Goal: Use online tool/utility: Utilize a website feature to perform a specific function

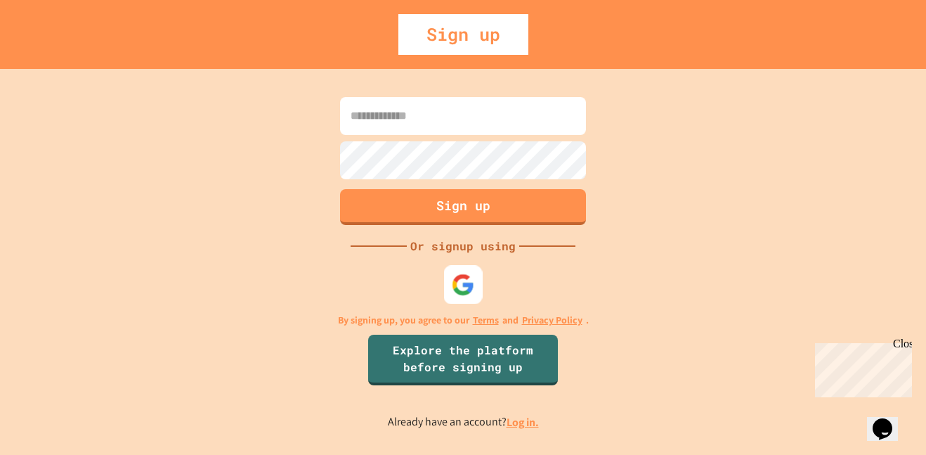
click at [477, 281] on div at bounding box center [463, 284] width 39 height 39
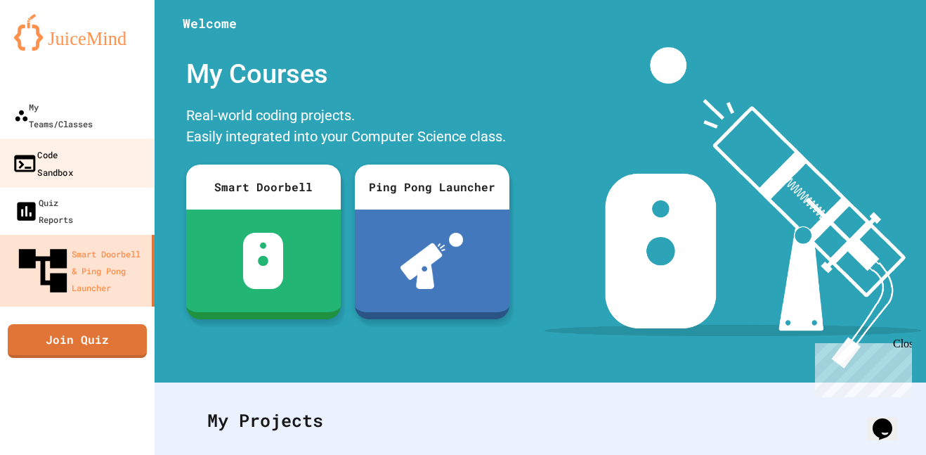
click at [73, 145] on div "Code Sandbox" at bounding box center [42, 162] width 61 height 34
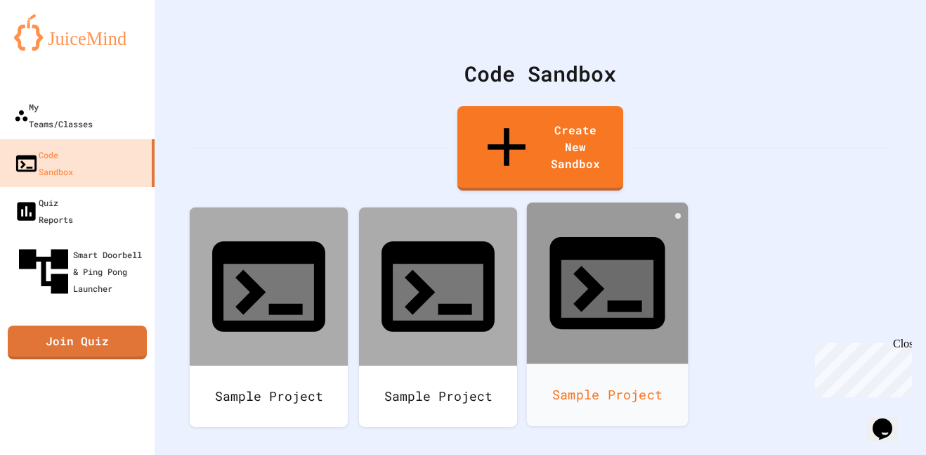
click at [559, 202] on div at bounding box center [608, 283] width 162 height 162
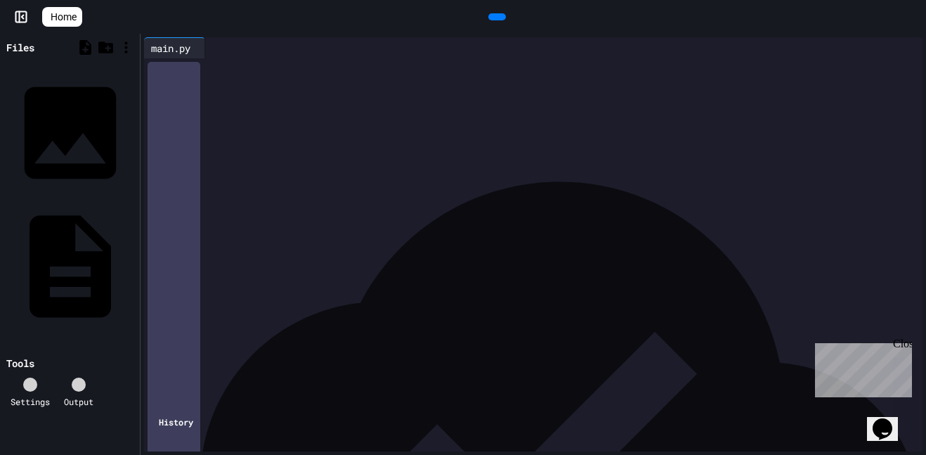
click at [496, 17] on icon at bounding box center [496, 17] width 0 height 0
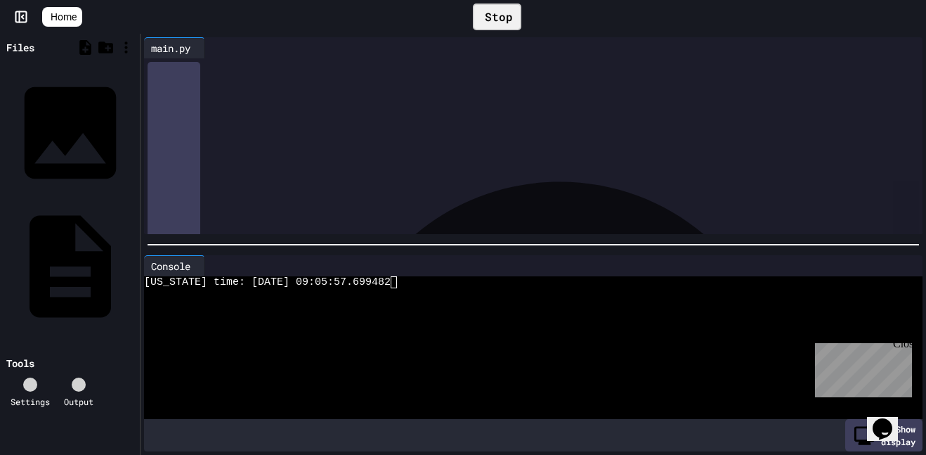
click at [497, 9] on div "Stop" at bounding box center [497, 17] width 48 height 27
click at [496, 17] on icon at bounding box center [496, 17] width 0 height 0
click at [494, 8] on div "Stop" at bounding box center [497, 17] width 48 height 27
click at [496, 17] on icon at bounding box center [496, 17] width 0 height 0
click at [735, 88] on div "****** ********" at bounding box center [546, 82] width 755 height 14
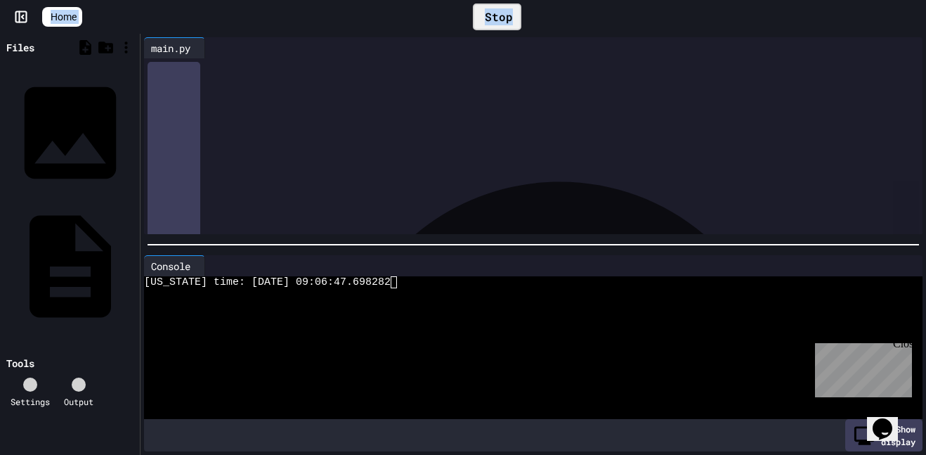
drag, startPoint x: 626, startPoint y: 25, endPoint x: 541, endPoint y: -60, distance: 120.8
click at [541, 0] on html "**********" at bounding box center [463, 227] width 926 height 455
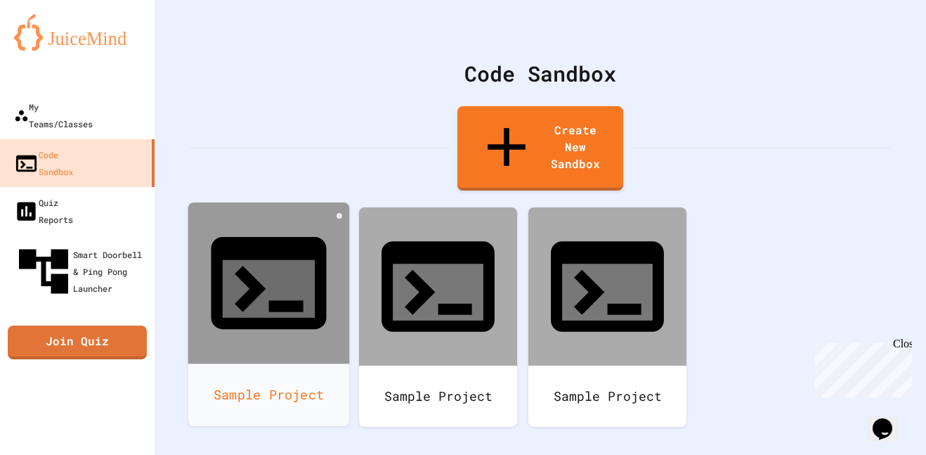
click at [319, 202] on div at bounding box center [269, 283] width 162 height 162
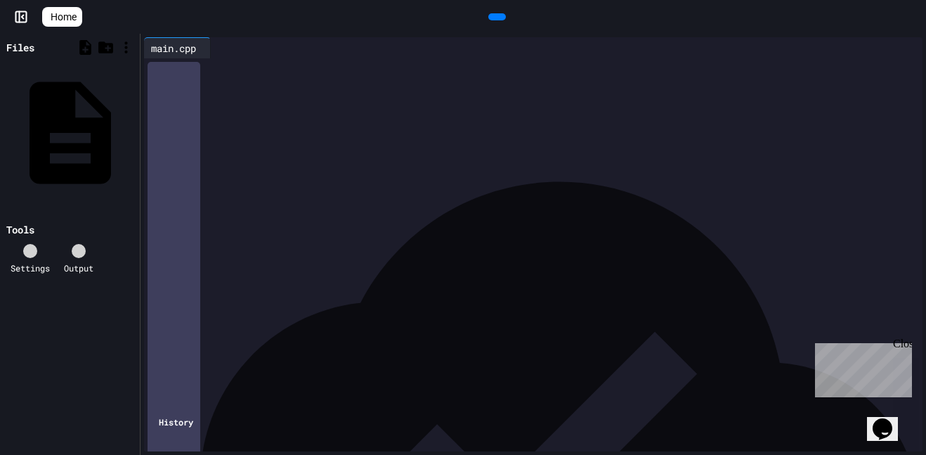
click at [501, 20] on icon at bounding box center [505, 25] width 8 height 10
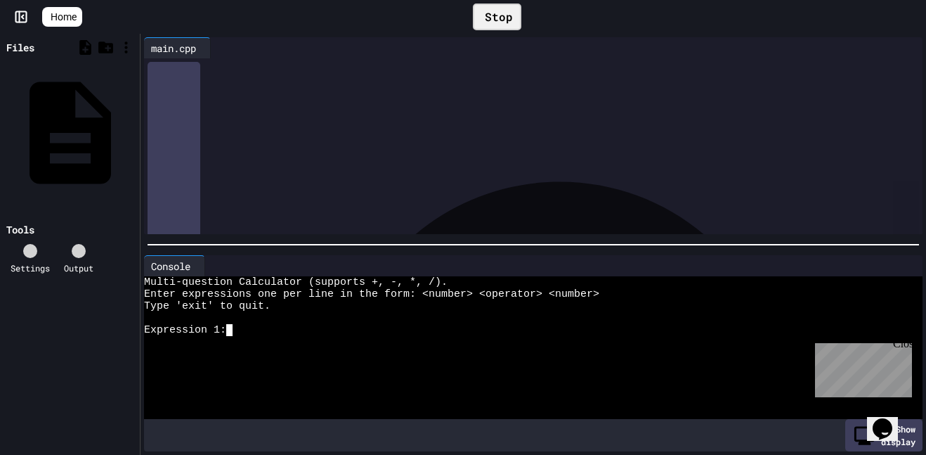
click at [465, 317] on div at bounding box center [526, 318] width 765 height 12
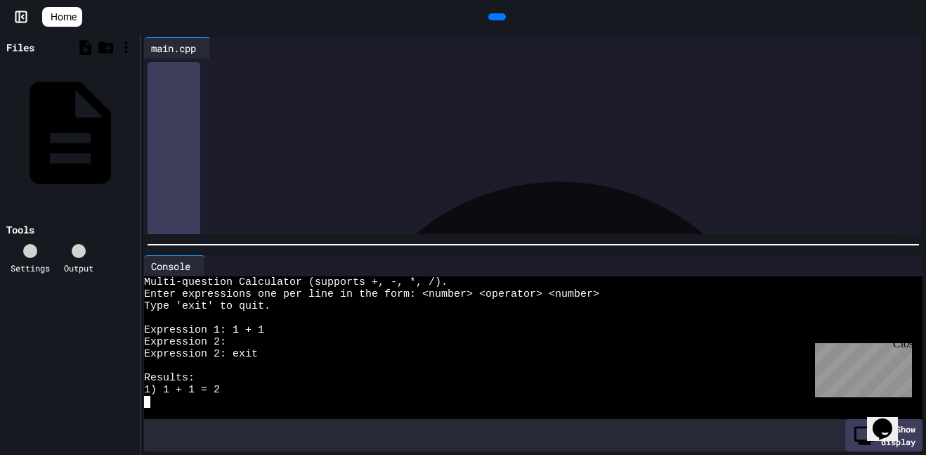
click at [369, 384] on div "1) 1 + 1 = 2" at bounding box center [526, 390] width 765 height 12
click at [496, 17] on icon at bounding box center [496, 17] width 0 height 0
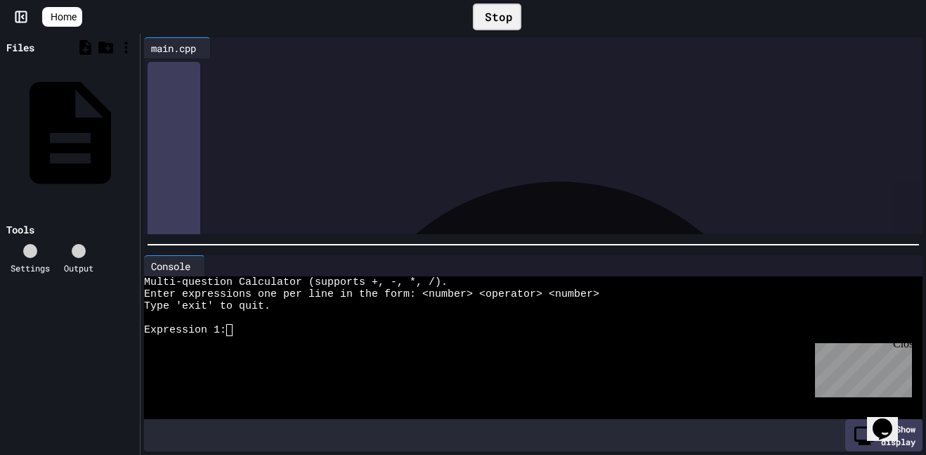
click at [380, 351] on div at bounding box center [526, 354] width 765 height 12
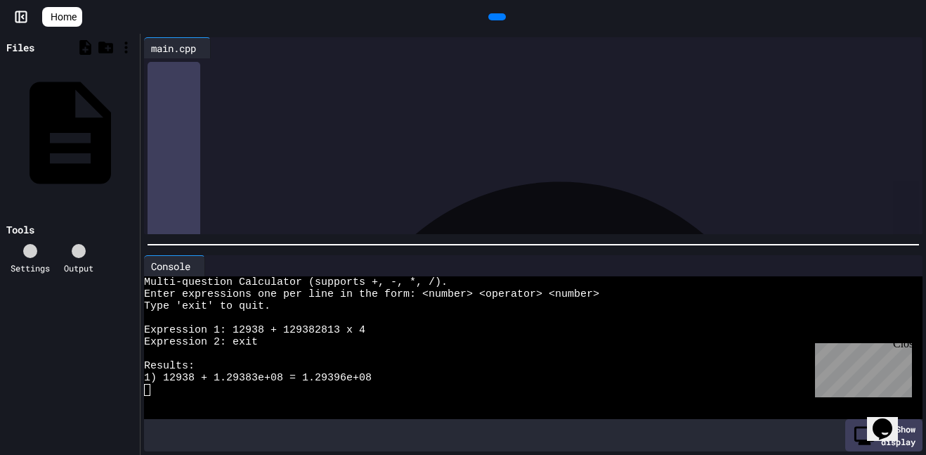
click at [501, 13] on div at bounding box center [498, 16] width 18 height 7
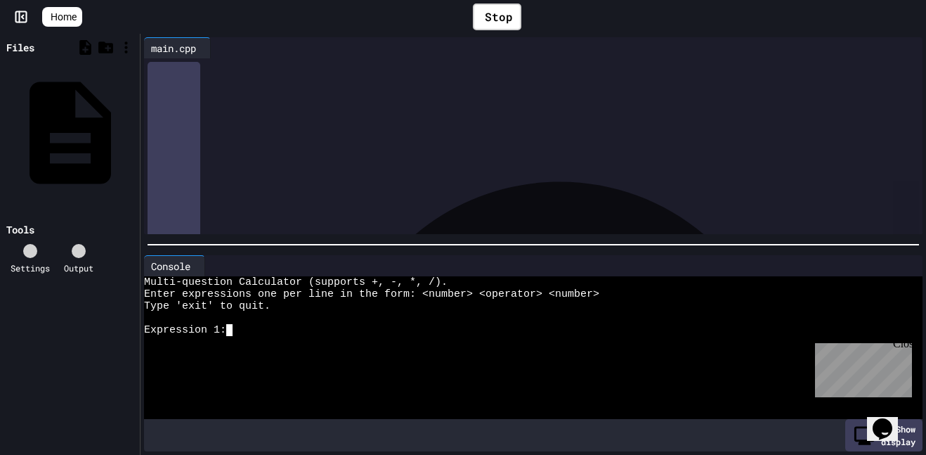
click at [367, 336] on div at bounding box center [526, 342] width 765 height 12
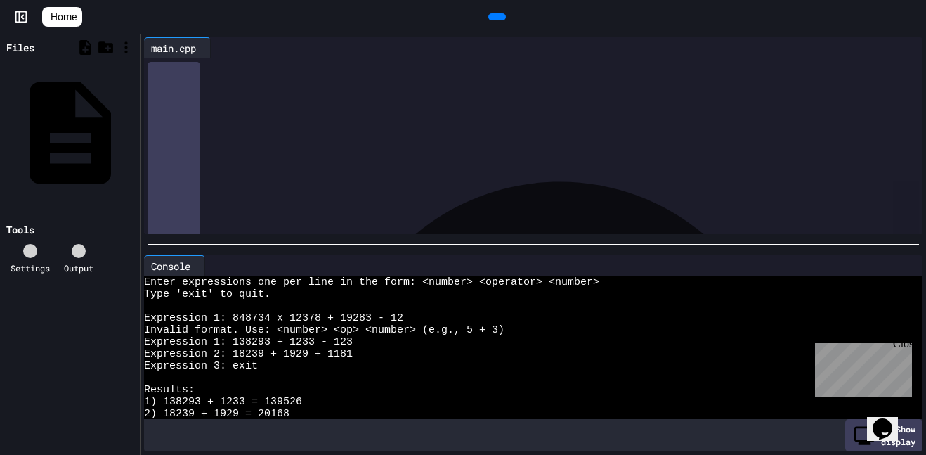
scroll to position [12, 0]
